Goal: Information Seeking & Learning: Learn about a topic

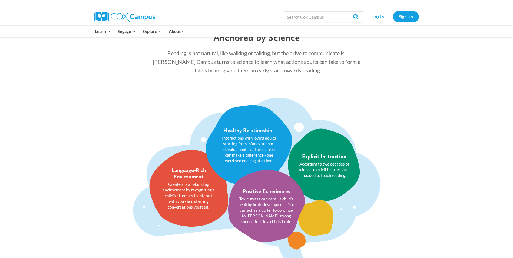
scroll to position [650, 0]
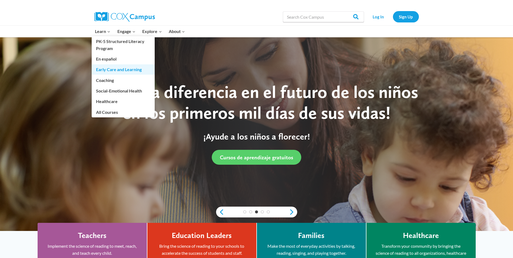
click at [104, 69] on link "Early Care and Learning" at bounding box center [123, 69] width 63 height 10
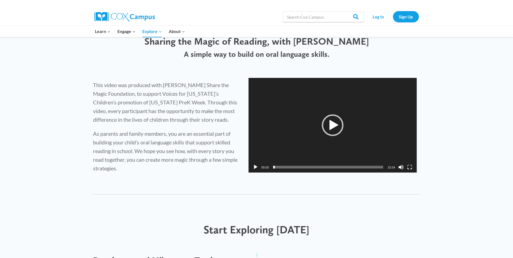
scroll to position [162, 0]
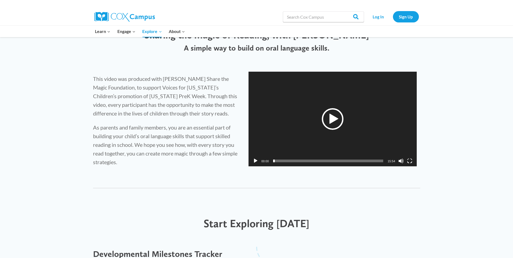
click at [338, 119] on div "Play" at bounding box center [333, 119] width 22 height 22
